Goal: Task Accomplishment & Management: Complete application form

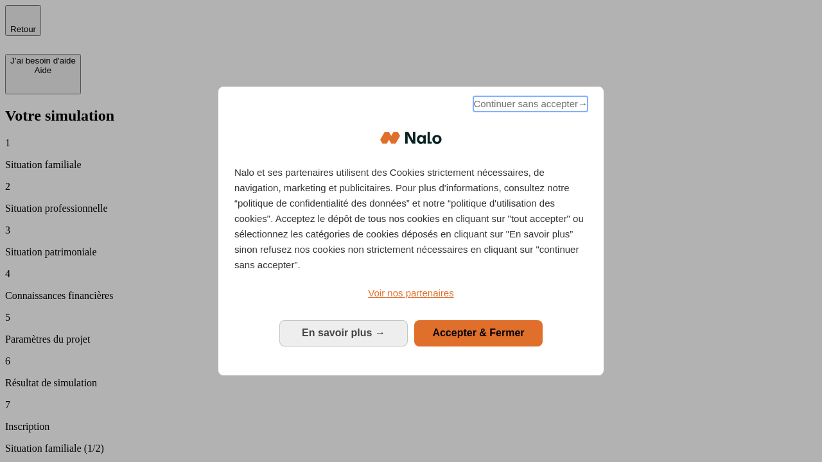
click at [529, 106] on span "Continuer sans accepter →" at bounding box center [530, 103] width 114 height 15
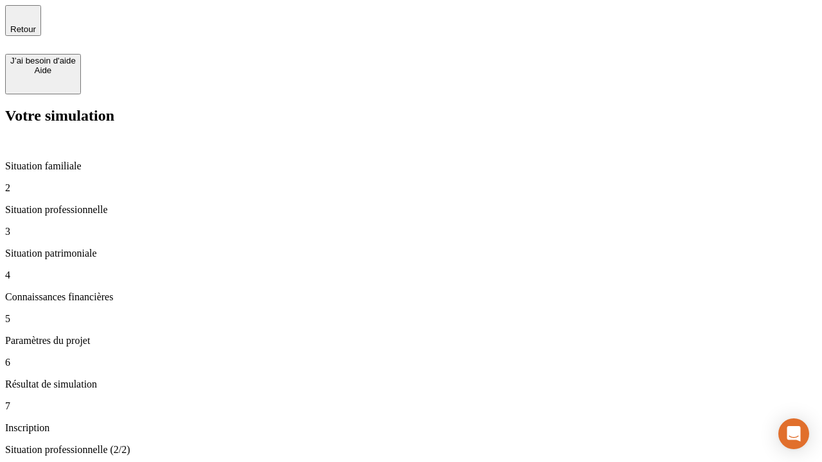
type input "30 000"
type input "40 000"
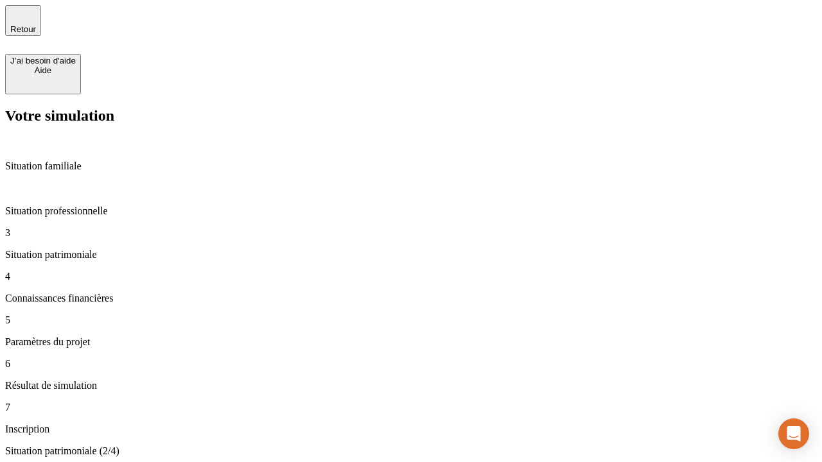
type input "1 100"
type input "20"
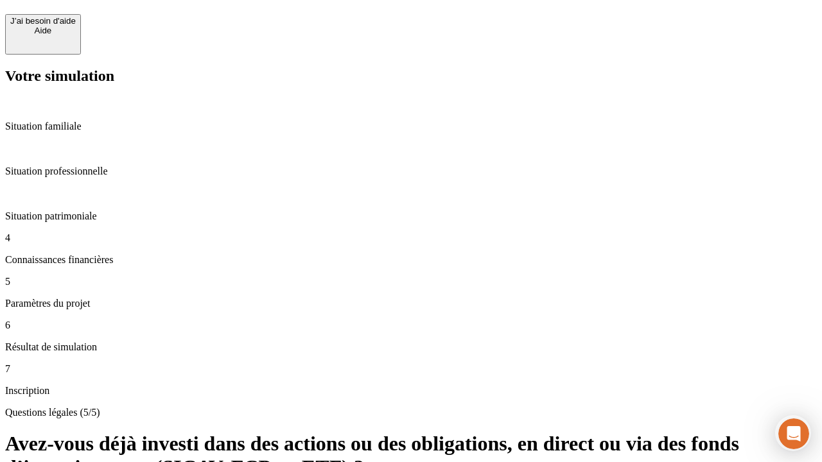
scroll to position [31, 0]
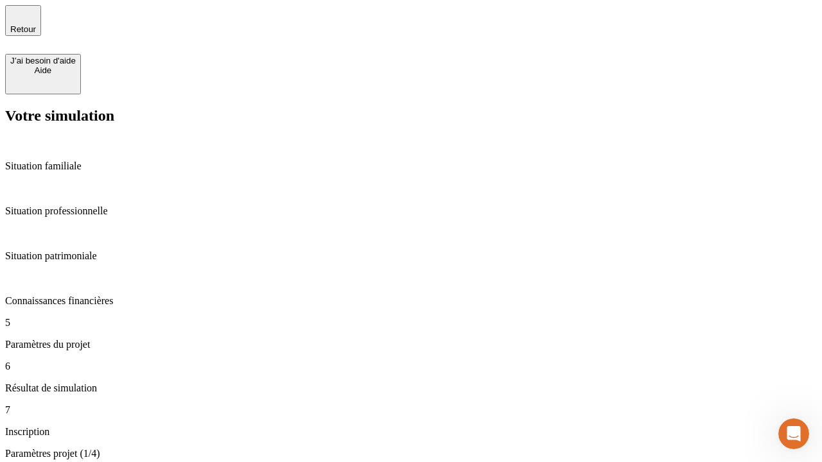
type input "40"
type input "50 000"
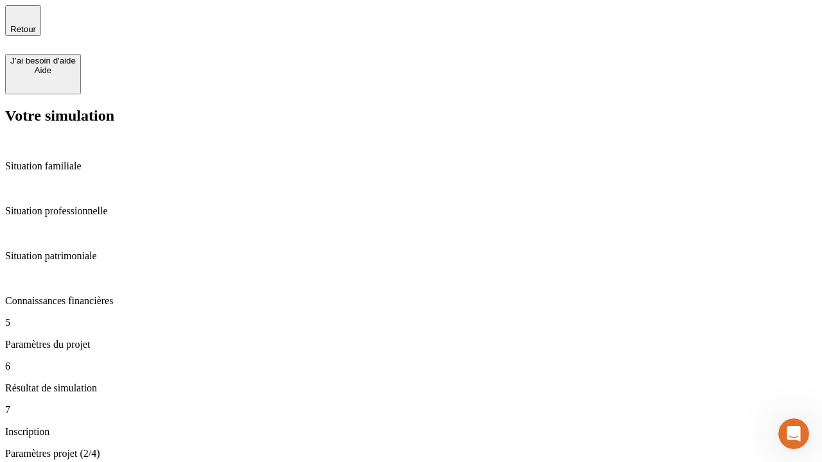
type input "640"
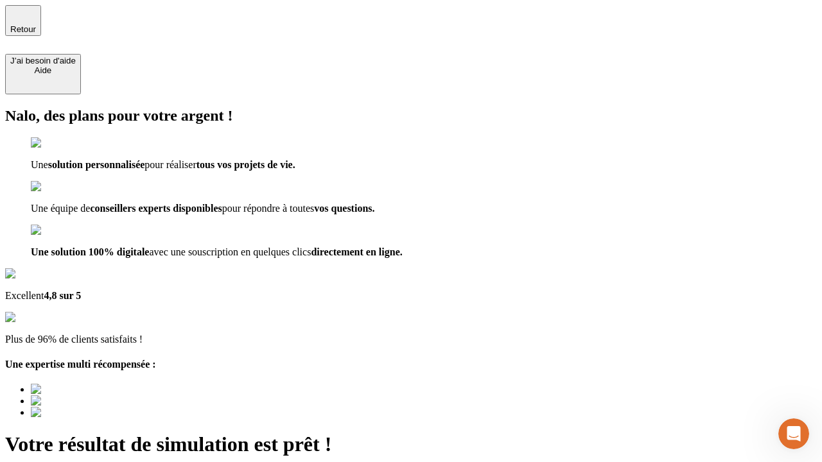
type input "[EMAIL_ADDRESS][DOMAIN_NAME]"
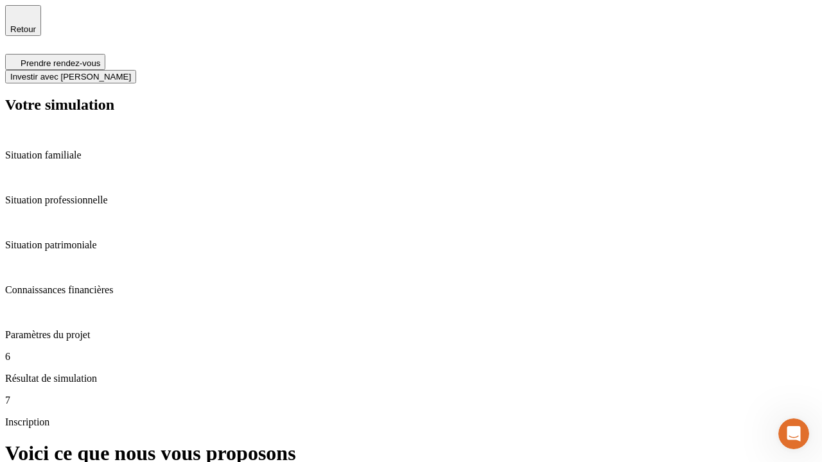
click at [131, 72] on span "Investir avec [PERSON_NAME]" at bounding box center [70, 77] width 121 height 10
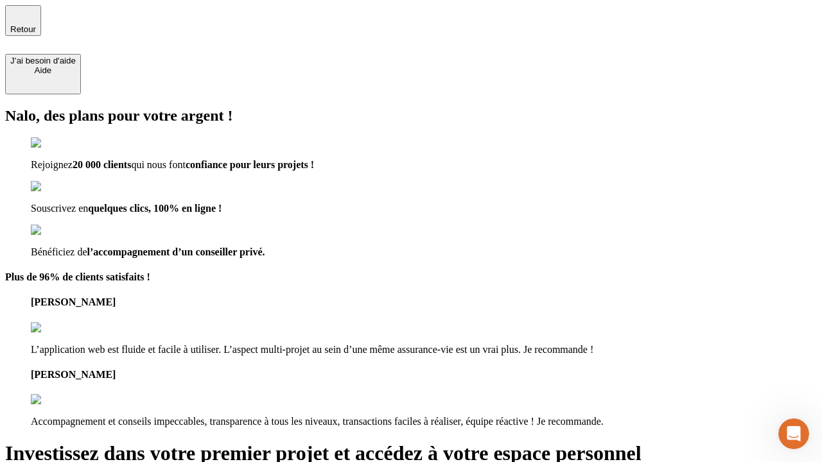
type input "[PERSON_NAME][EMAIL_ADDRESS][DOMAIN_NAME]"
